Goal: Task Accomplishment & Management: Manage account settings

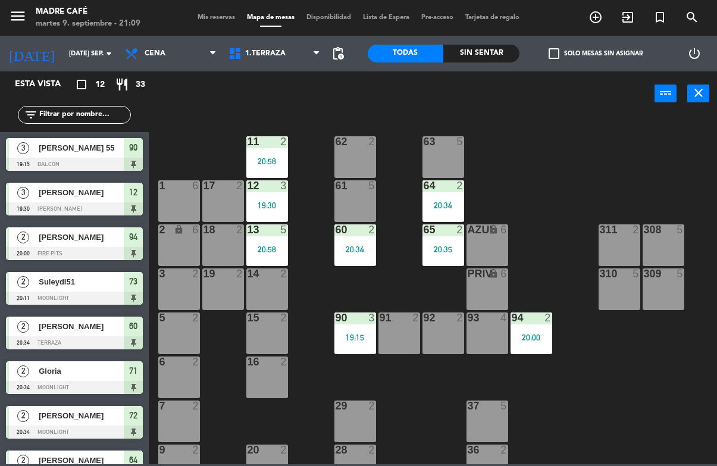
click at [629, 13] on icon "exit_to_app" at bounding box center [627, 17] width 14 height 14
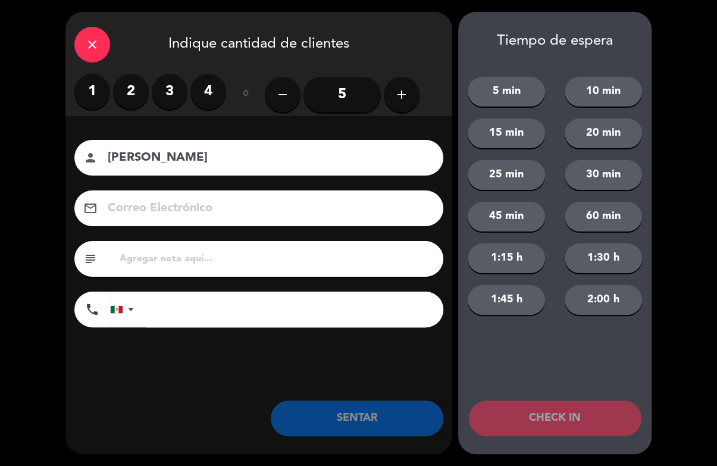
type input "[PERSON_NAME]"
click at [143, 95] on label "2" at bounding box center [131, 92] width 36 height 36
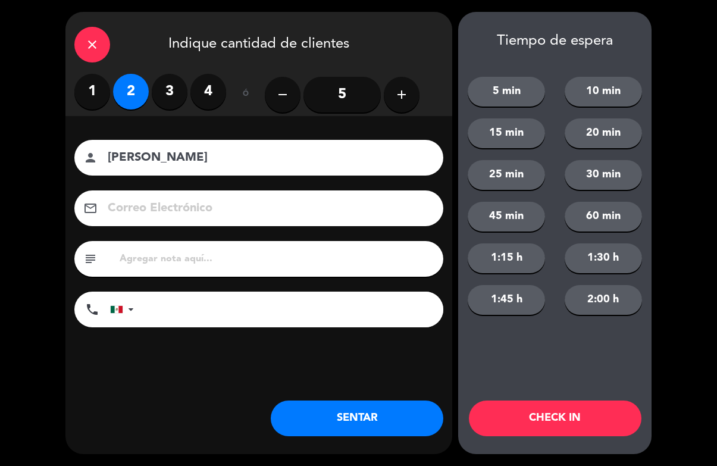
click at [583, 422] on button "CHECK IN" at bounding box center [555, 418] width 172 height 36
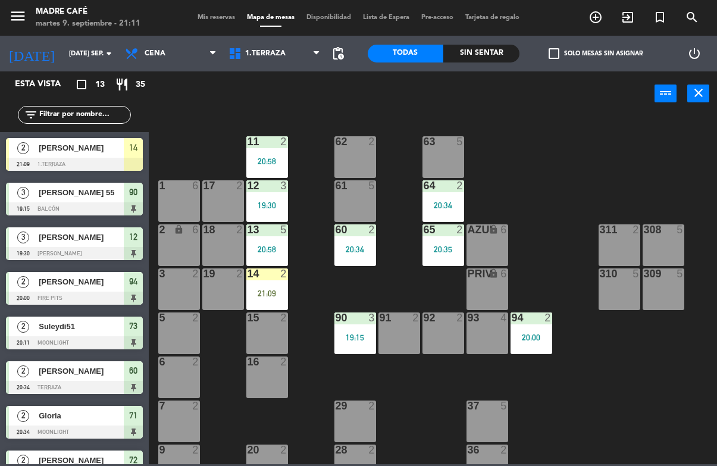
click at [268, 290] on div "21:09" at bounding box center [267, 293] width 42 height 8
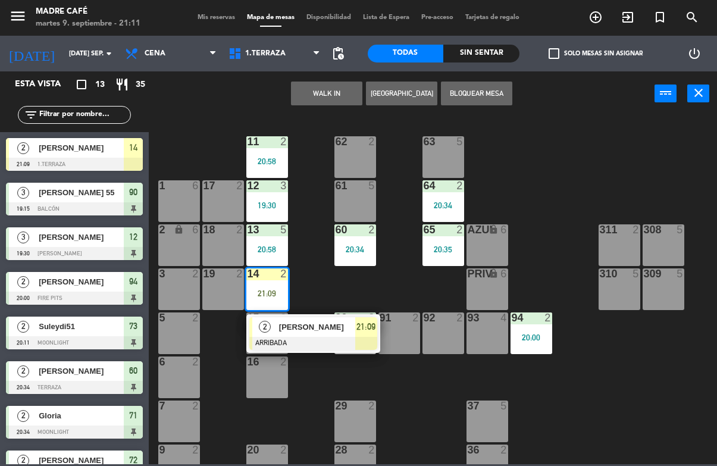
click at [370, 331] on span "21:09" at bounding box center [365, 326] width 19 height 14
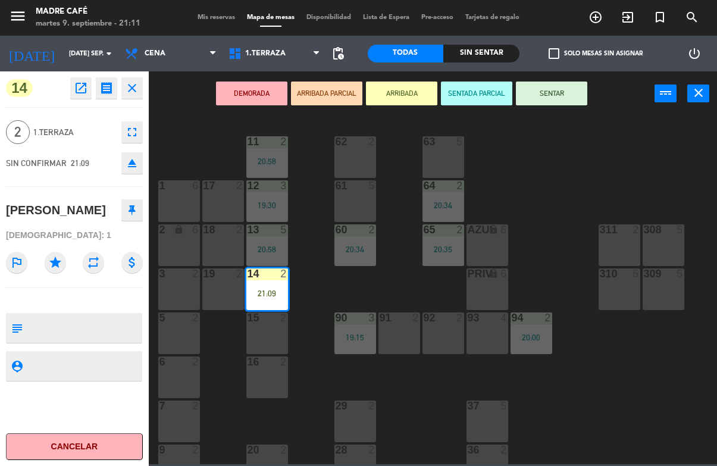
click at [553, 84] on button "SENTAR" at bounding box center [551, 93] width 71 height 24
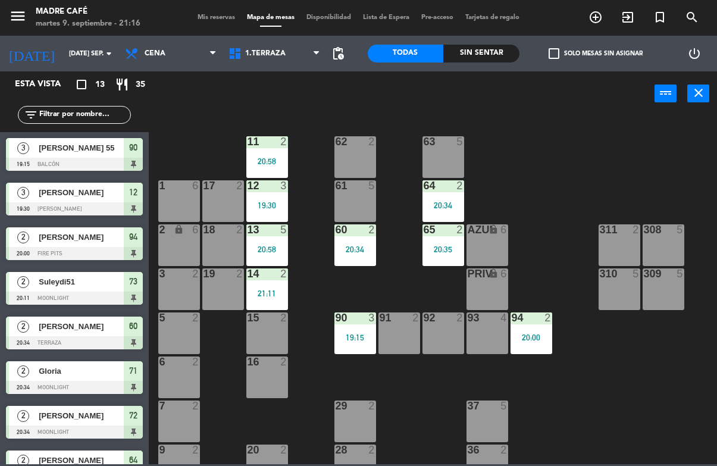
click at [129, 152] on span "90" at bounding box center [133, 147] width 8 height 14
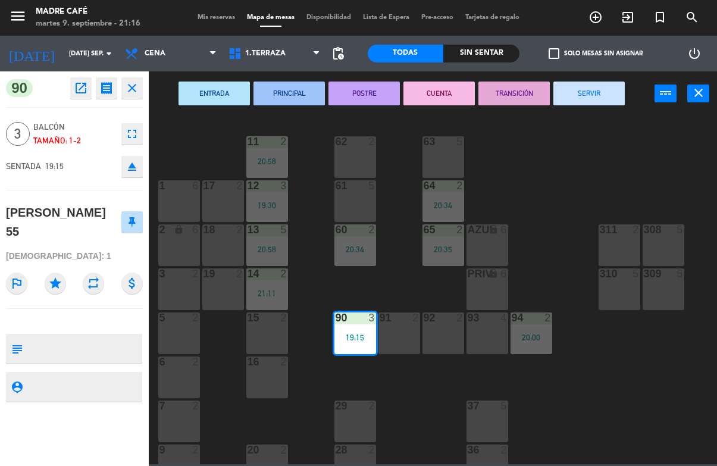
click at [580, 87] on button "SERVIR" at bounding box center [588, 93] width 71 height 24
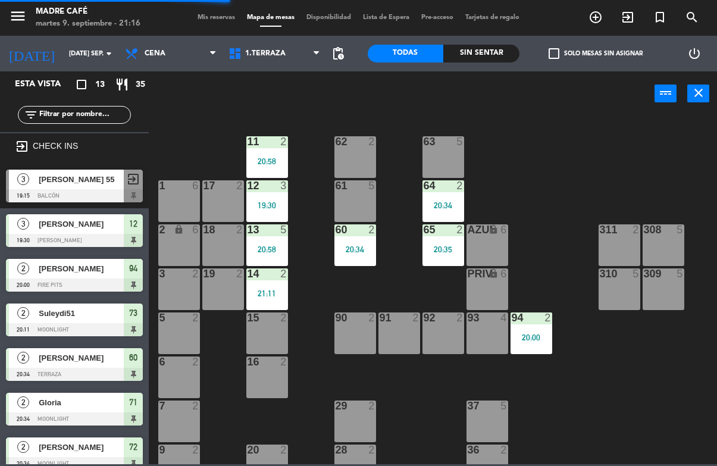
click at [135, 224] on span "12" at bounding box center [133, 223] width 8 height 14
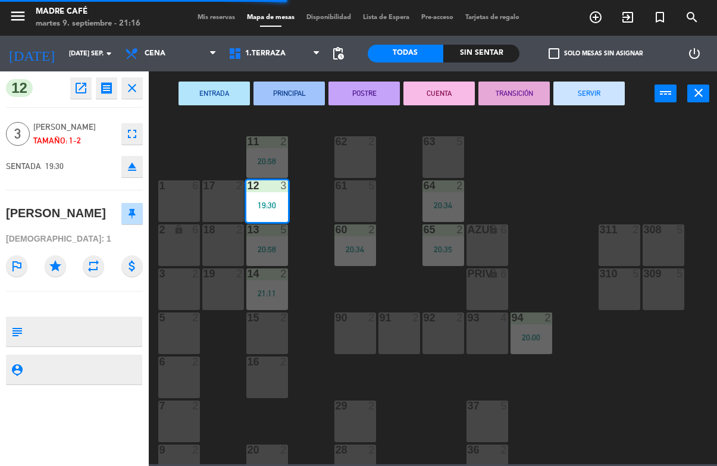
click at [611, 81] on button "SERVIR" at bounding box center [588, 93] width 71 height 24
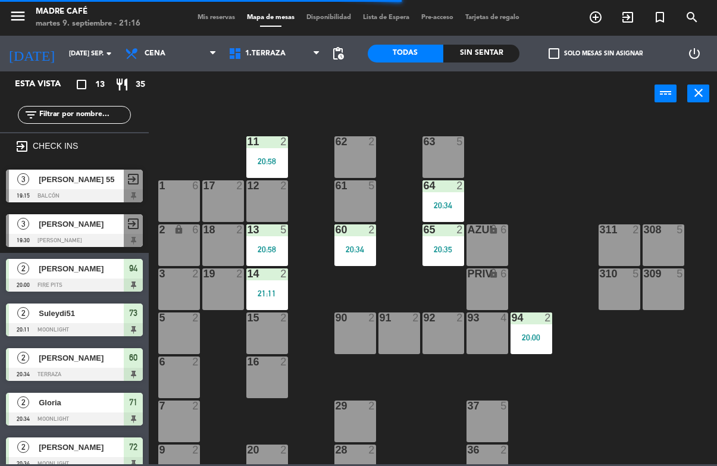
click at [136, 271] on span "94" at bounding box center [133, 268] width 8 height 14
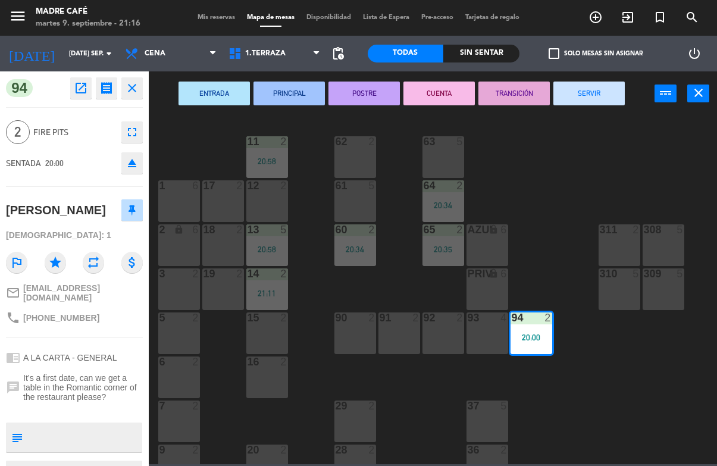
click at [581, 96] on button "SERVIR" at bounding box center [588, 93] width 71 height 24
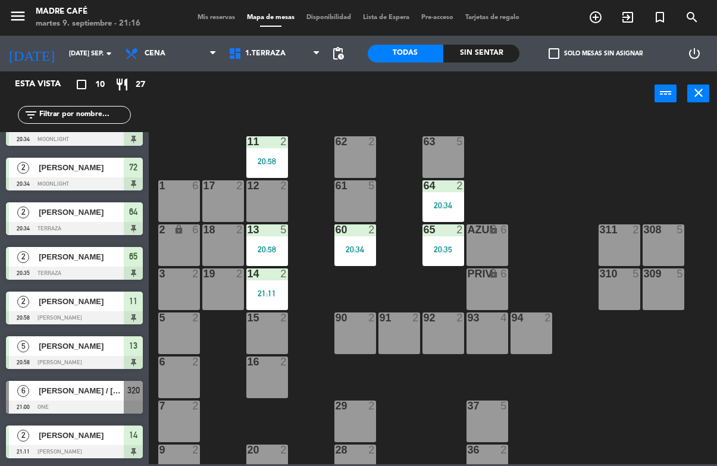
scroll to position [114, 0]
click at [58, 394] on span "[PERSON_NAME] / [PERSON_NAME]" at bounding box center [81, 390] width 85 height 12
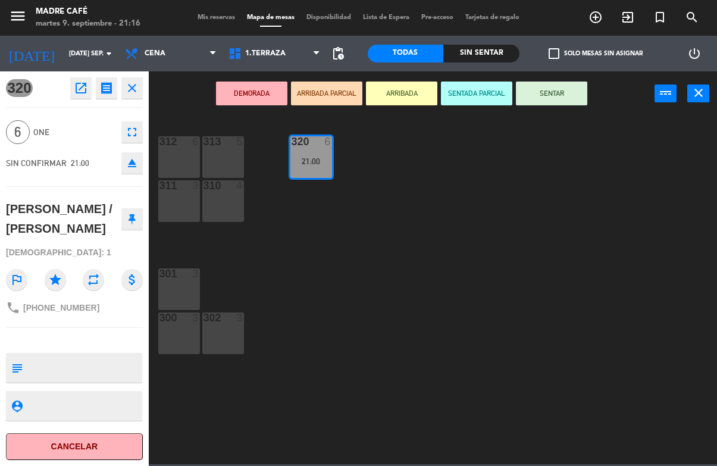
click at [73, 441] on button "Cancelar" at bounding box center [74, 446] width 137 height 27
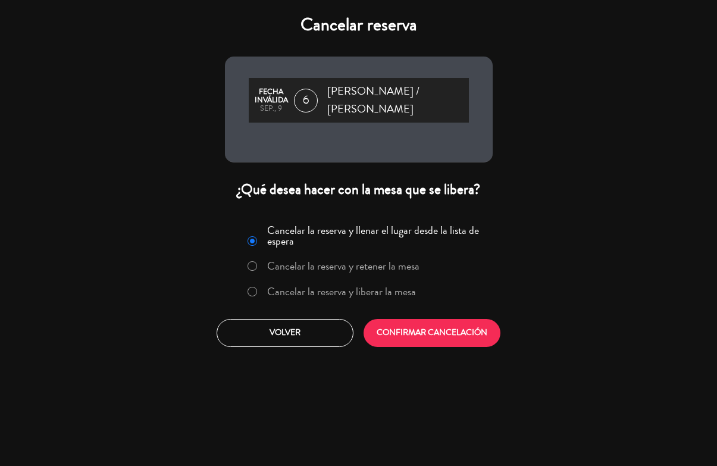
click at [255, 287] on input "Cancelar la reserva y liberar la mesa" at bounding box center [251, 291] width 8 height 8
radio input "true"
click at [429, 323] on button "CONFIRMAR CANCELACIÓN" at bounding box center [431, 333] width 137 height 28
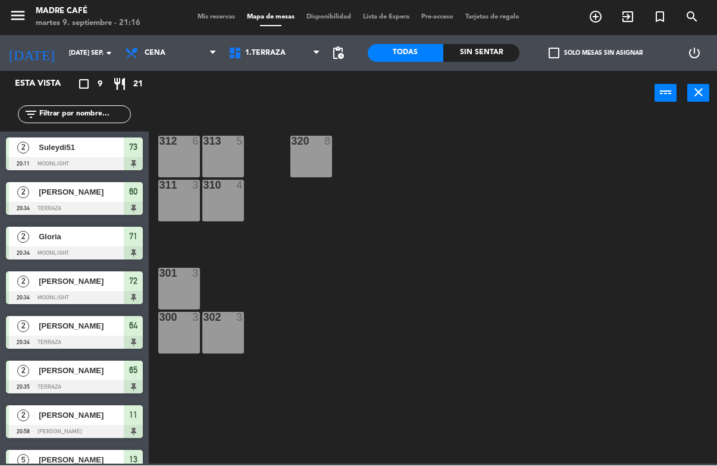
scroll to position [0, 0]
click at [621, 17] on icon "exit_to_app" at bounding box center [627, 17] width 14 height 14
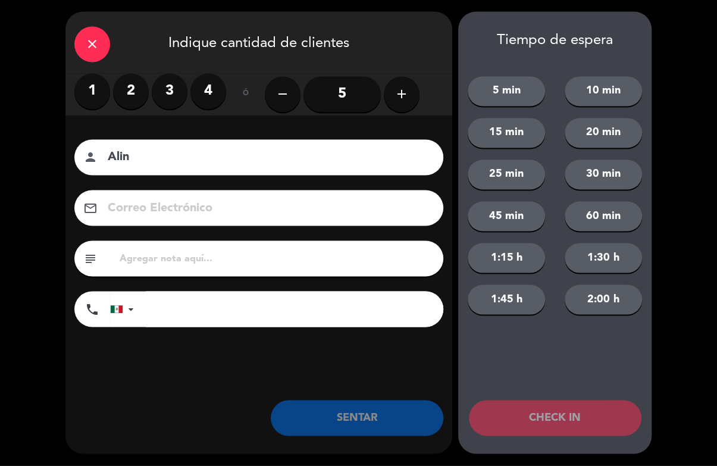
type input "Alin"
click at [136, 86] on label "2" at bounding box center [131, 92] width 36 height 36
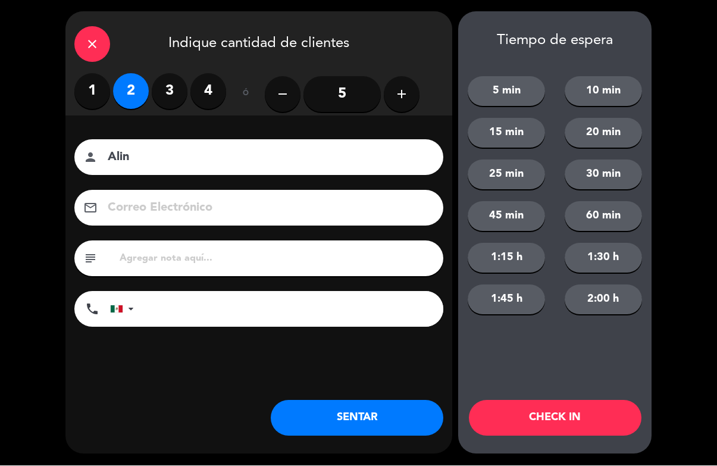
click at [342, 92] on input "5" at bounding box center [341, 95] width 77 height 36
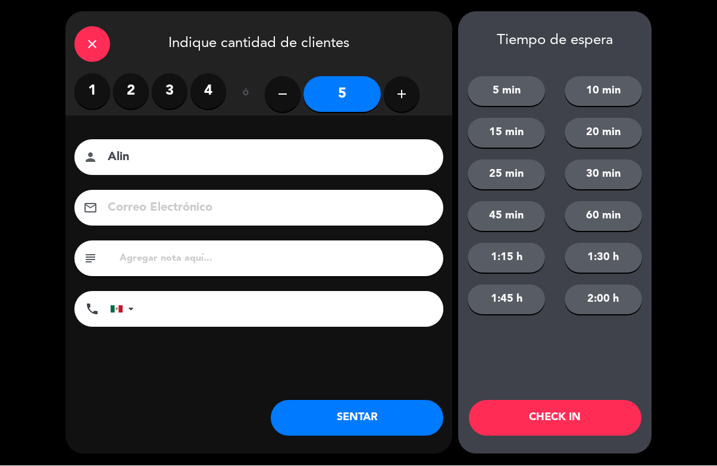
click at [564, 409] on button "CHECK IN" at bounding box center [555, 418] width 172 height 36
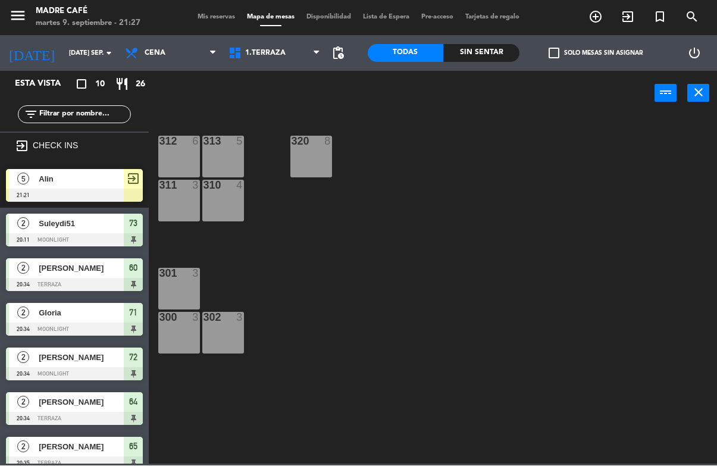
click at [598, 18] on icon "add_circle_outline" at bounding box center [595, 17] width 14 height 14
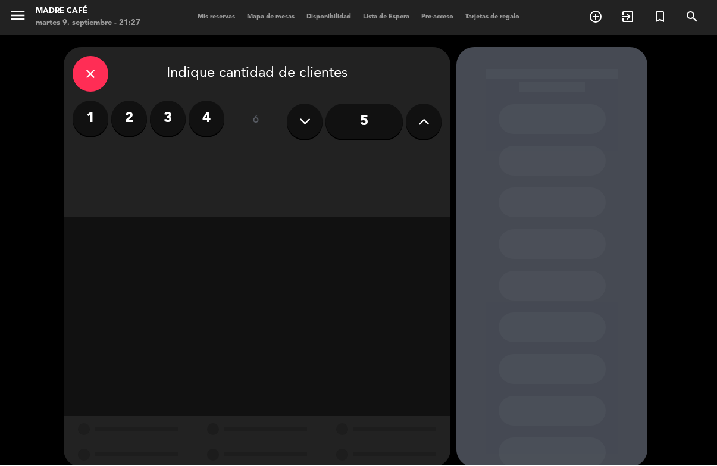
click at [139, 119] on label "2" at bounding box center [129, 119] width 36 height 36
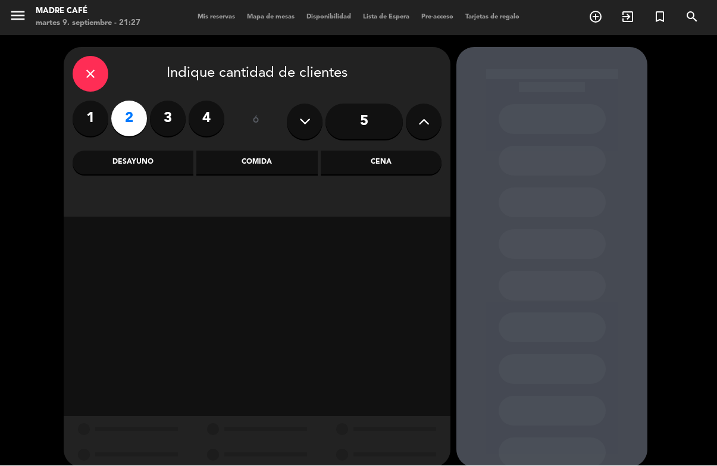
click at [133, 165] on div "Desayuno" at bounding box center [133, 163] width 121 height 24
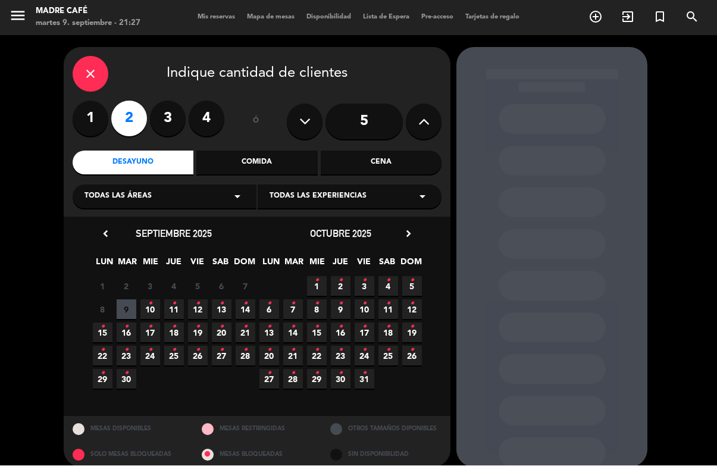
click at [196, 303] on icon "•" at bounding box center [198, 303] width 4 height 19
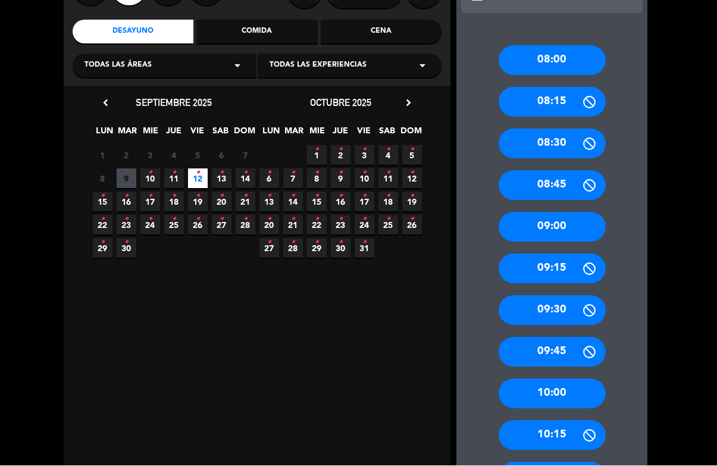
scroll to position [131, 0]
click at [564, 379] on div "10:00" at bounding box center [551, 394] width 107 height 30
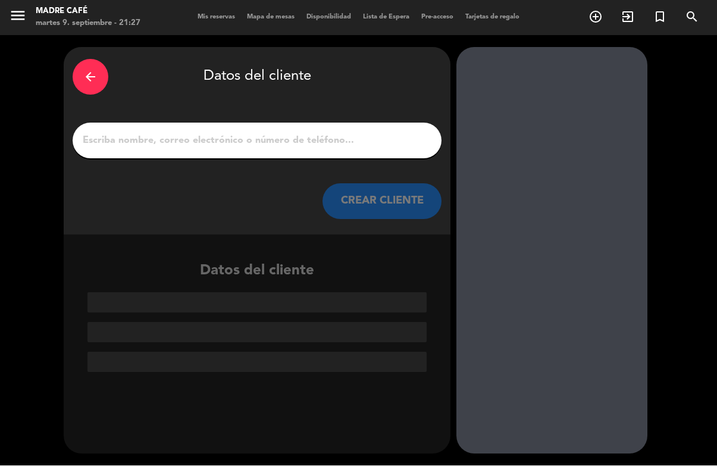
scroll to position [0, 0]
click at [149, 149] on input "1" at bounding box center [256, 141] width 351 height 17
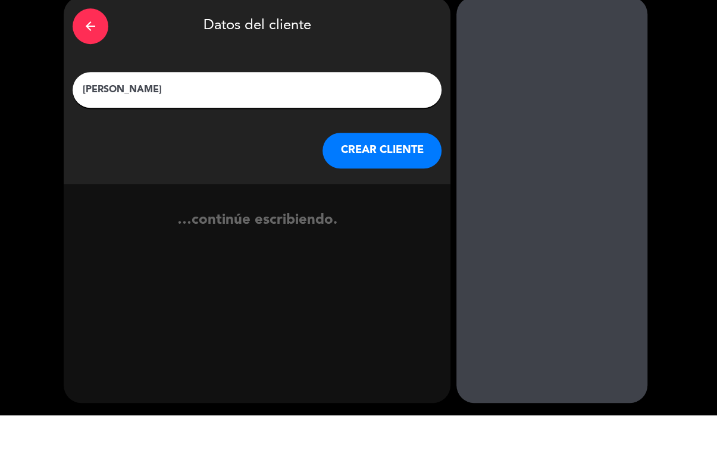
type input "[PERSON_NAME]"
click at [410, 184] on button "CREAR CLIENTE" at bounding box center [381, 202] width 119 height 36
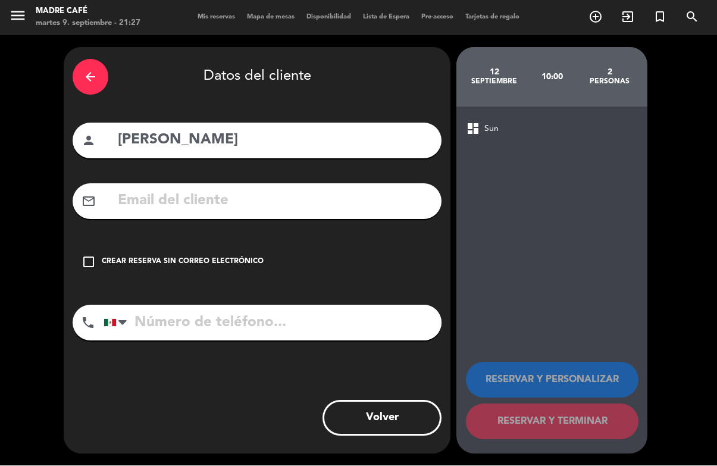
click at [277, 321] on input "tel" at bounding box center [272, 323] width 338 height 36
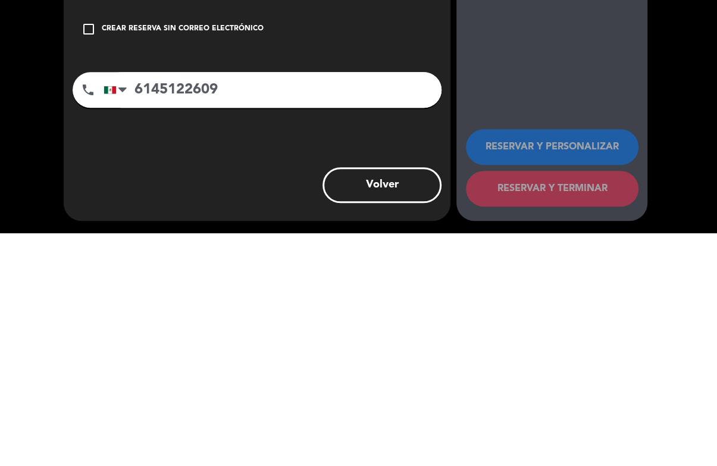
type input "6145122609"
click at [83, 255] on icon "check_box_outline_blank" at bounding box center [88, 262] width 14 height 14
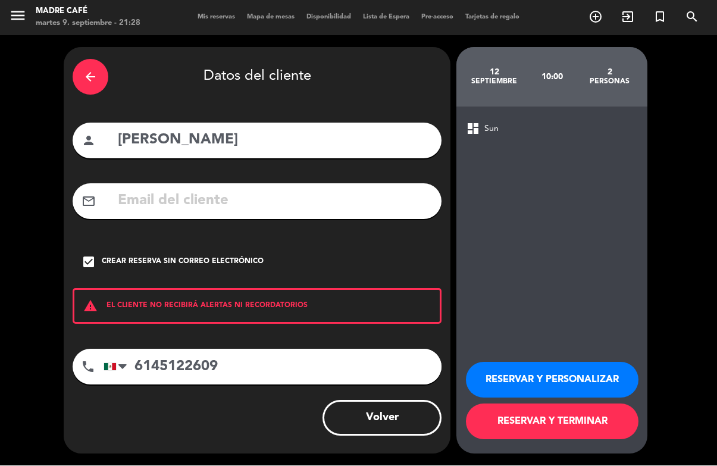
scroll to position [45, 0]
click at [558, 428] on button "RESERVAR Y TERMINAR" at bounding box center [552, 422] width 172 height 36
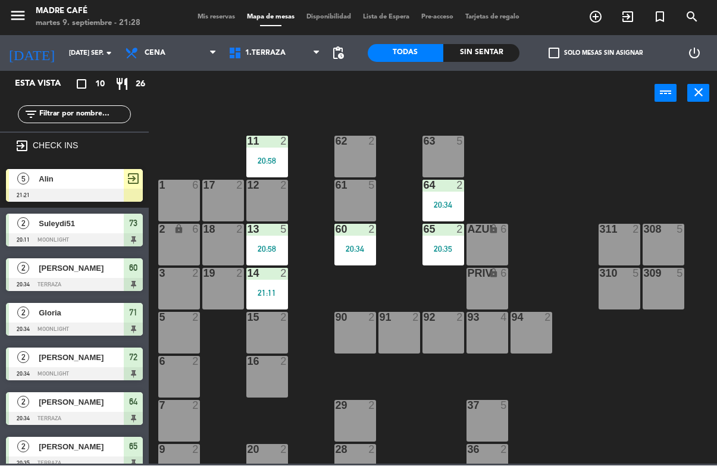
click at [627, 14] on icon "exit_to_app" at bounding box center [627, 17] width 14 height 14
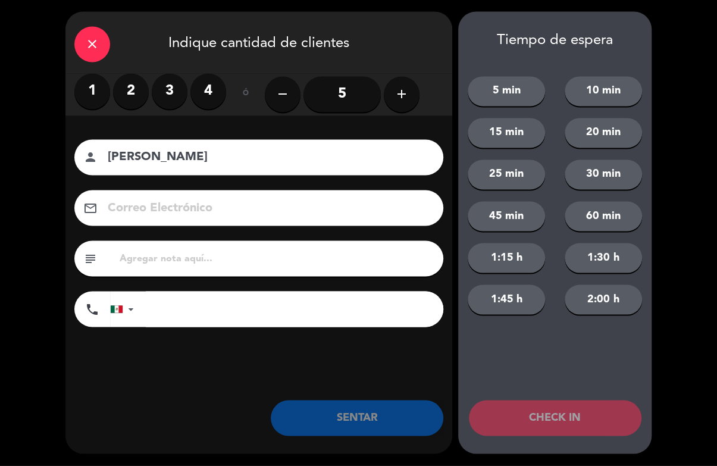
type input "[PERSON_NAME]"
click at [140, 90] on label "2" at bounding box center [131, 92] width 36 height 36
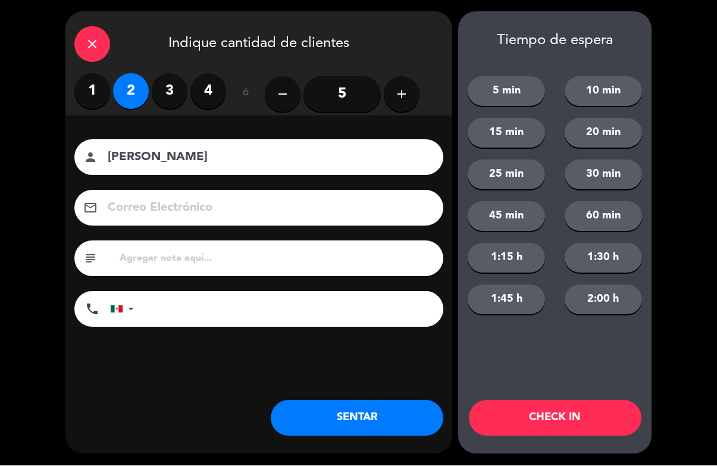
click at [564, 422] on button "CHECK IN" at bounding box center [555, 418] width 172 height 36
